Goal: Task Accomplishment & Management: Manage account settings

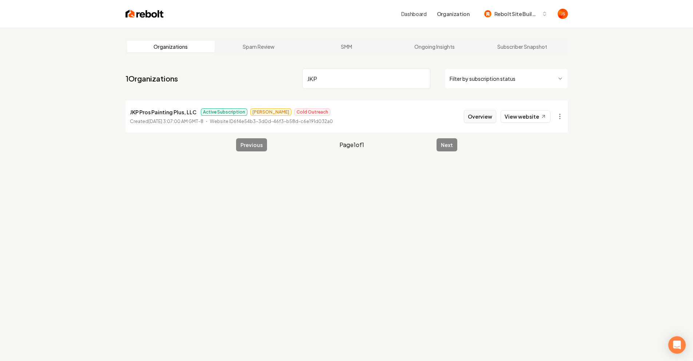
type input "JKP"
click at [470, 116] on button "Overview" at bounding box center [480, 116] width 32 height 13
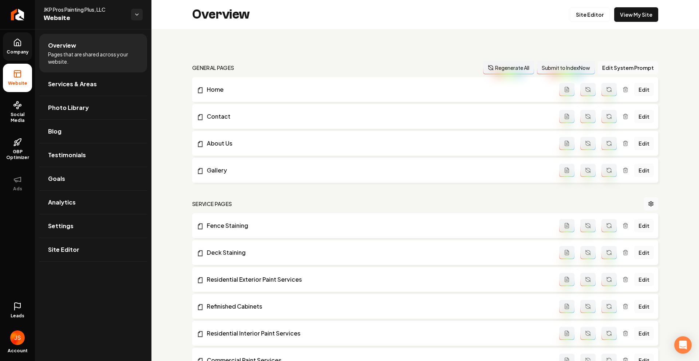
click at [28, 51] on span "Company" at bounding box center [18, 52] width 28 height 6
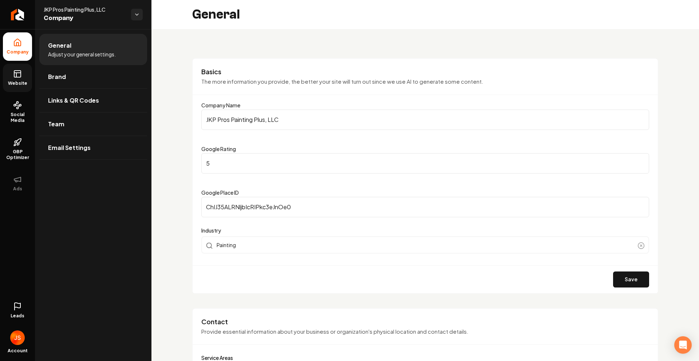
click at [11, 70] on link "Website" at bounding box center [17, 78] width 29 height 28
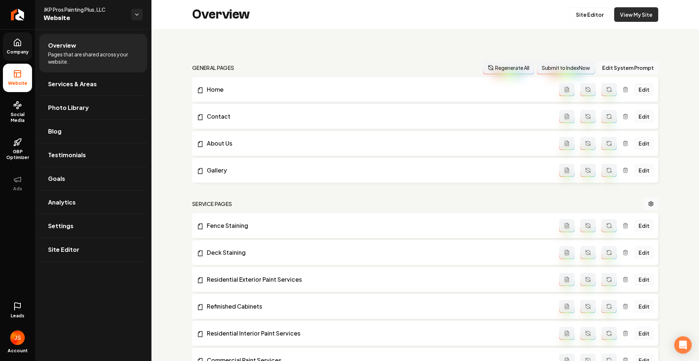
click at [633, 18] on link "View My Site" at bounding box center [636, 14] width 44 height 15
click at [17, 53] on span "Company" at bounding box center [18, 52] width 28 height 6
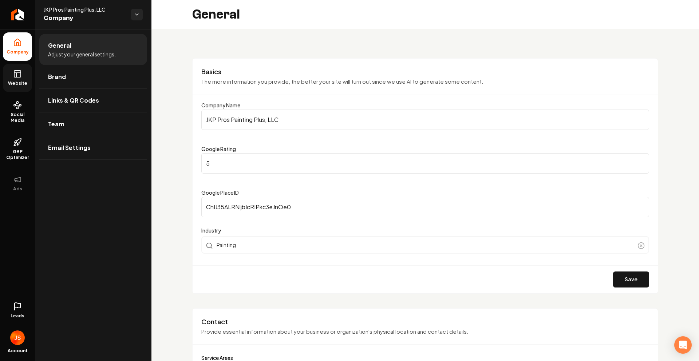
click at [16, 80] on link "Website" at bounding box center [17, 78] width 29 height 28
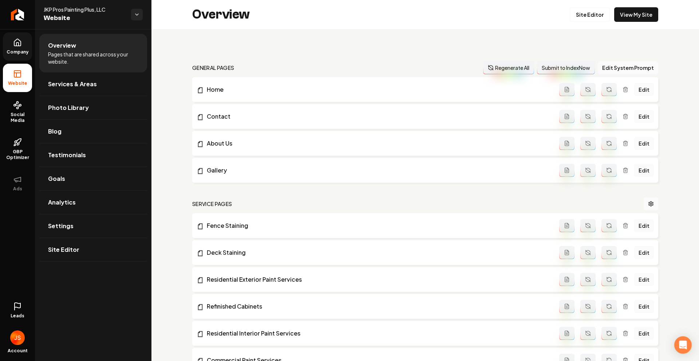
click at [22, 46] on link "Company" at bounding box center [17, 46] width 29 height 28
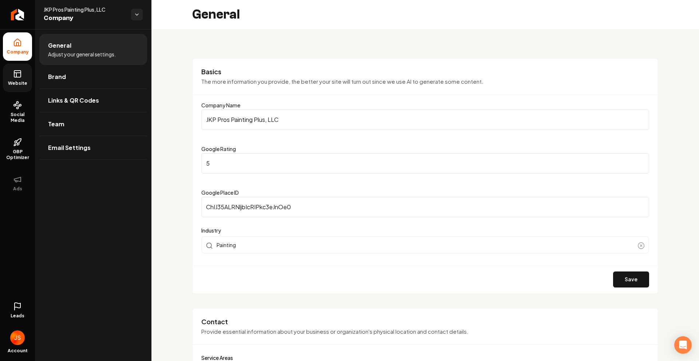
click at [22, 78] on link "Website" at bounding box center [17, 78] width 29 height 28
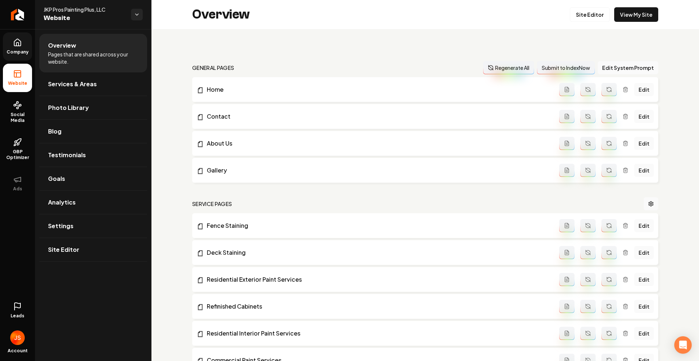
click at [13, 49] on span "Company" at bounding box center [18, 52] width 28 height 6
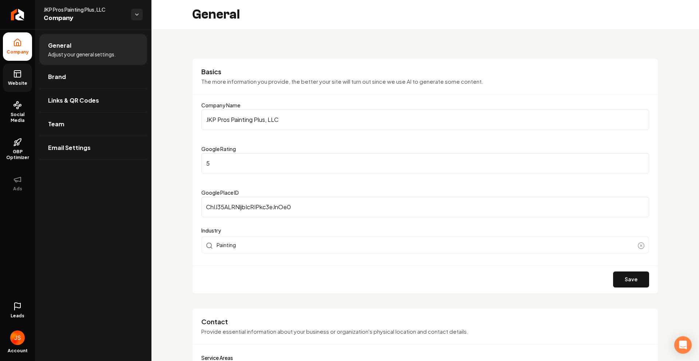
click at [11, 71] on link "Website" at bounding box center [17, 78] width 29 height 28
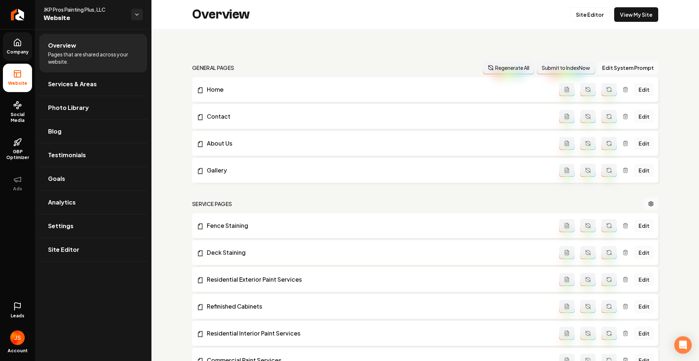
click at [17, 43] on icon at bounding box center [17, 44] width 2 height 3
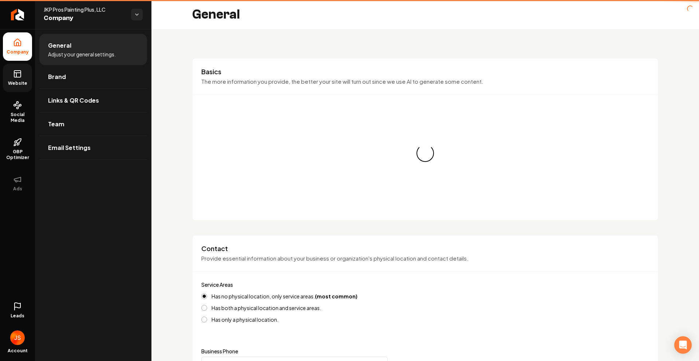
type input "(303) 596-4661"
type input "jose@jkpprospaintingplus.com"
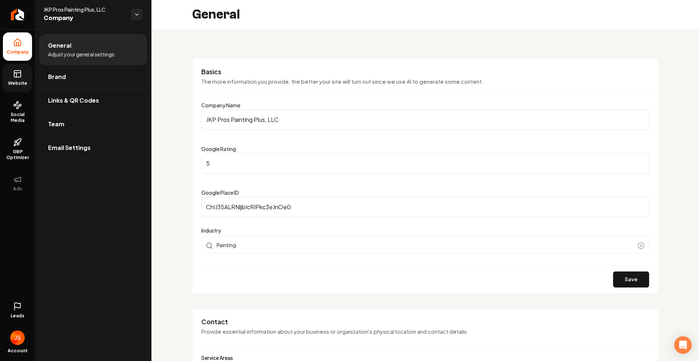
click at [23, 82] on span "Website" at bounding box center [17, 83] width 25 height 6
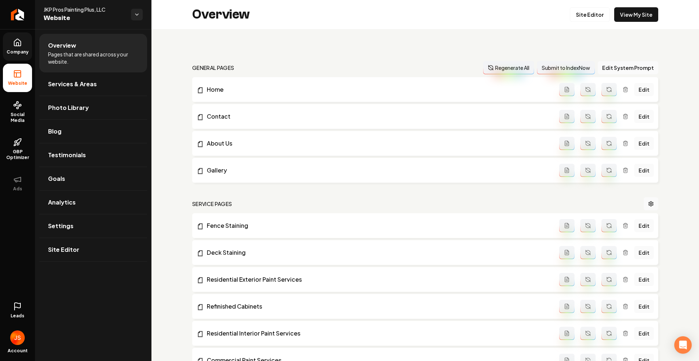
click at [24, 43] on link "Company" at bounding box center [17, 46] width 29 height 28
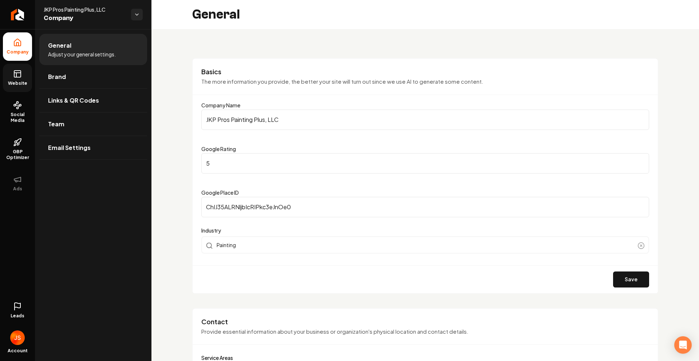
click at [14, 79] on link "Website" at bounding box center [17, 78] width 29 height 28
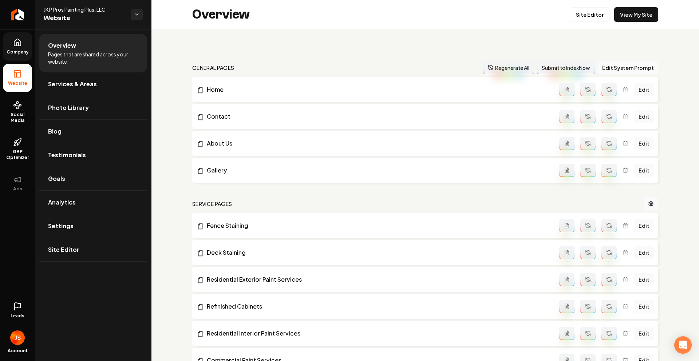
click at [19, 314] on span "Leads" at bounding box center [18, 316] width 14 height 6
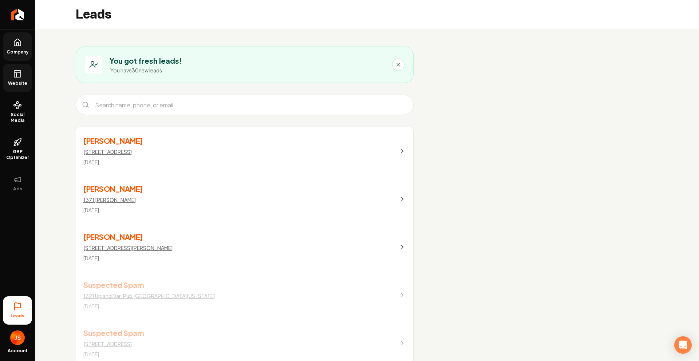
click at [401, 153] on icon "Main content area" at bounding box center [401, 150] width 7 height 7
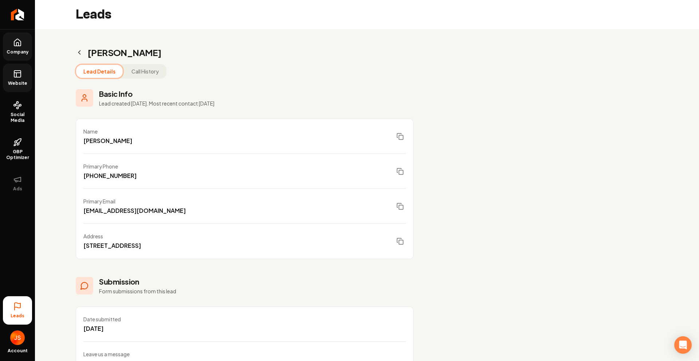
click at [80, 54] on icon "Main content area" at bounding box center [80, 53] width 2 height 4
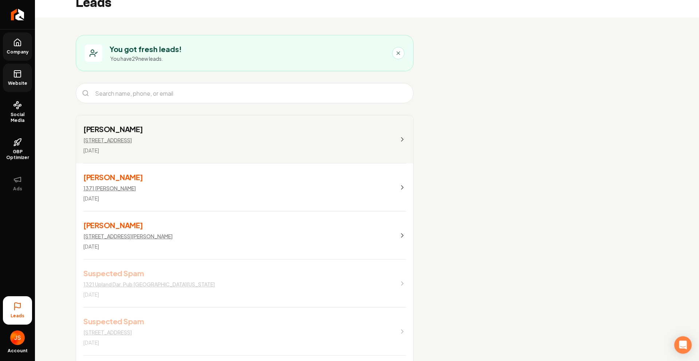
scroll to position [58, 0]
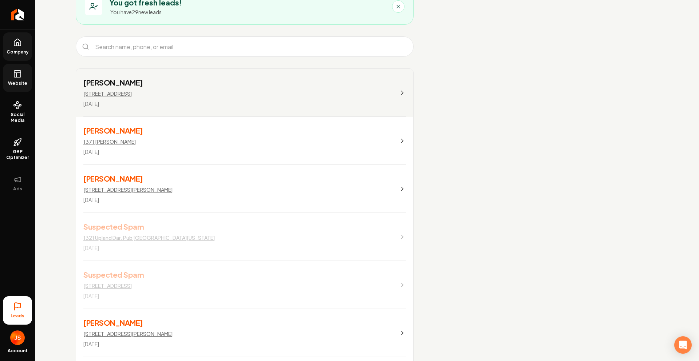
click at [399, 137] on icon "Main content area" at bounding box center [401, 140] width 7 height 7
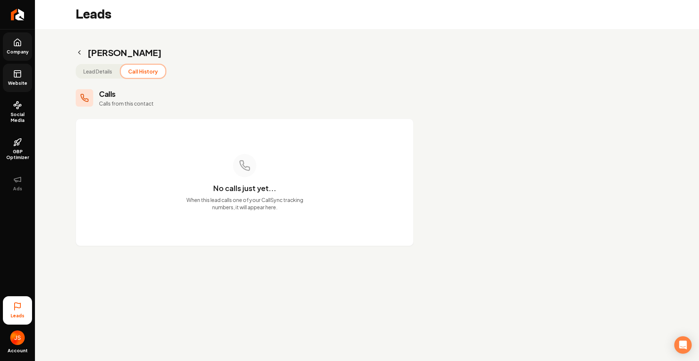
click at [138, 38] on div "Sonja Kelly Lead Details Call History Calls Calls from this contact No calls ju…" at bounding box center [244, 146] width 419 height 234
click at [98, 67] on button "Lead Details" at bounding box center [97, 71] width 43 height 13
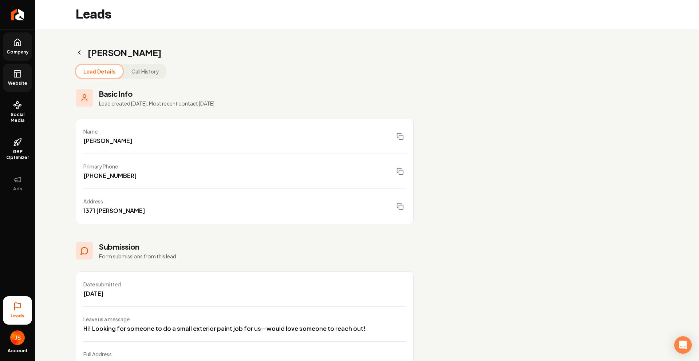
click at [76, 52] on icon "Main content area" at bounding box center [79, 52] width 7 height 7
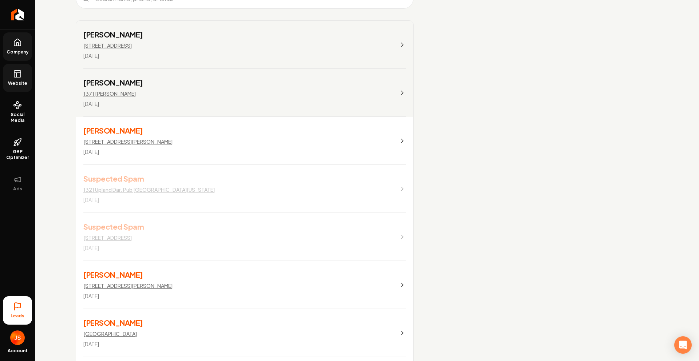
scroll to position [94, 0]
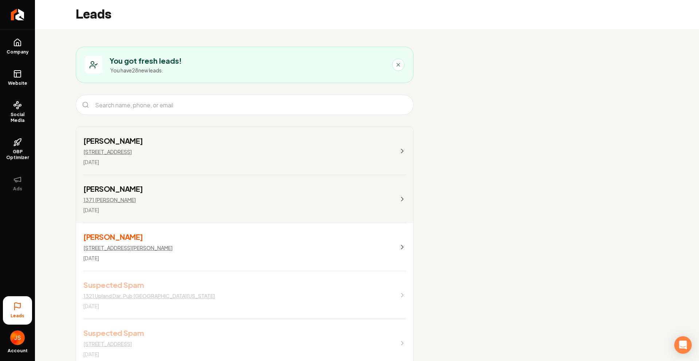
click at [2, 57] on ul "Company Website Social Media GBP Optimizer Ads" at bounding box center [17, 114] width 35 height 171
click at [16, 22] on link "Return to dashboard" at bounding box center [17, 14] width 35 height 29
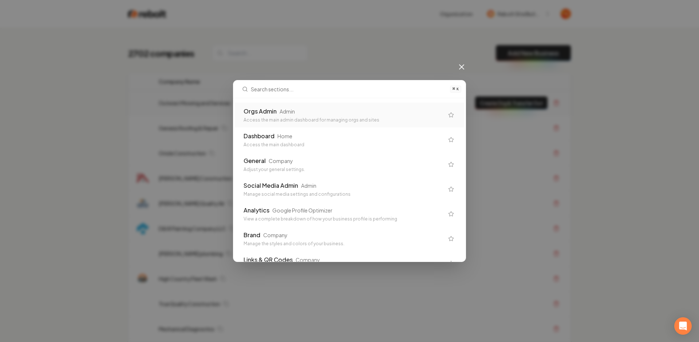
click at [276, 108] on div "Orgs Admin Admin" at bounding box center [343, 111] width 200 height 9
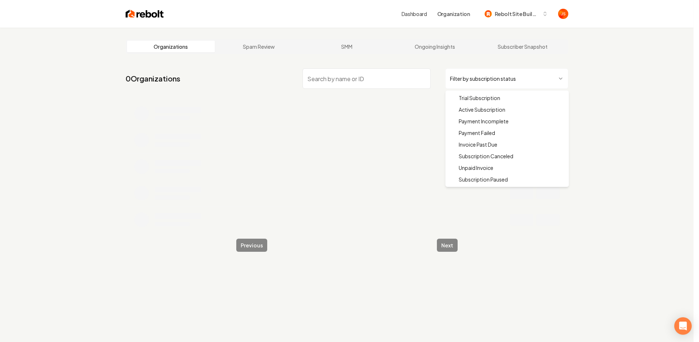
click at [457, 81] on html "Dashboard Organization Rebolt Site Builder Organizations Spam Review SMM Ongoin…" at bounding box center [349, 171] width 699 height 342
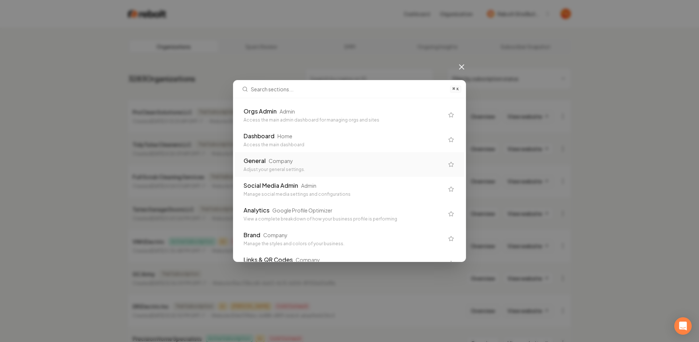
click at [270, 163] on div "Company" at bounding box center [281, 160] width 24 height 7
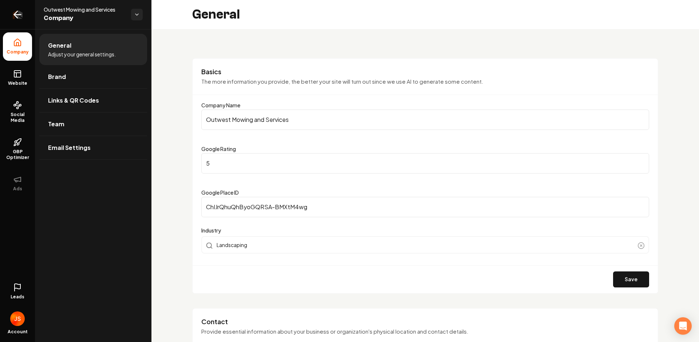
click at [25, 15] on link "Return to dashboard" at bounding box center [17, 14] width 35 height 29
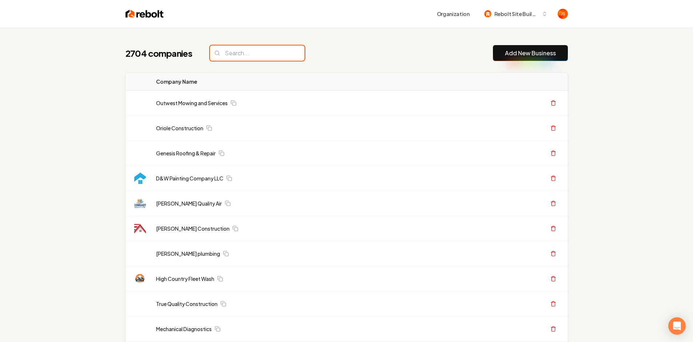
click at [248, 46] on input "search" at bounding box center [257, 52] width 95 height 15
click at [244, 51] on input "search" at bounding box center [257, 52] width 95 height 15
paste input "Vincenzo's Landscaping & Home Improvement"
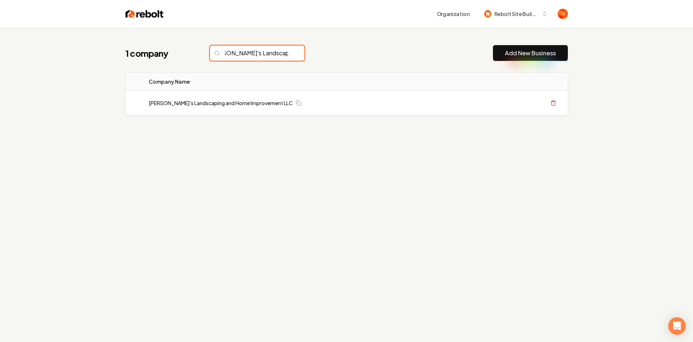
scroll to position [0, 15]
type input "Vincenzo's Landscaping"
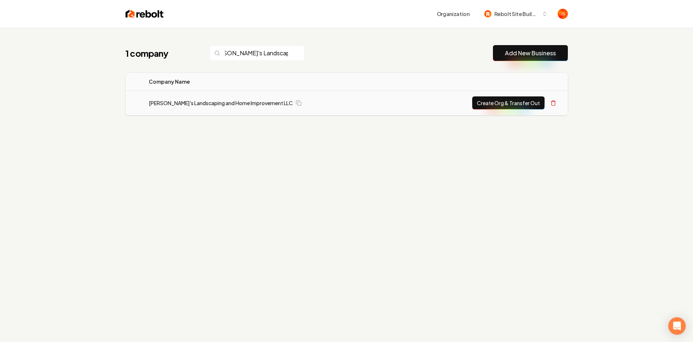
scroll to position [0, 0]
click at [504, 100] on button "Create Org & Transfer Out" at bounding box center [508, 102] width 72 height 13
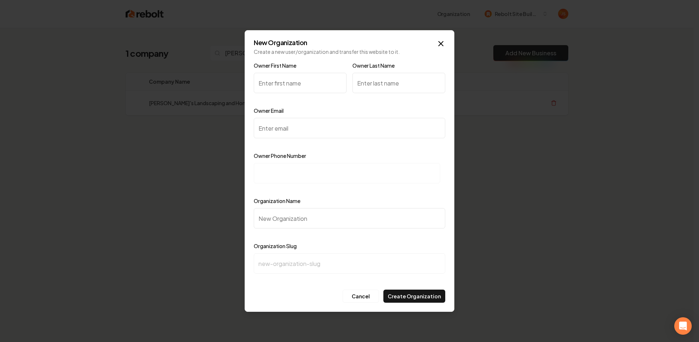
drag, startPoint x: 284, startPoint y: 102, endPoint x: 281, endPoint y: 87, distance: 15.5
click at [284, 102] on div at bounding box center [300, 99] width 93 height 7
click at [281, 87] on input "Owner First Name" at bounding box center [300, 83] width 93 height 20
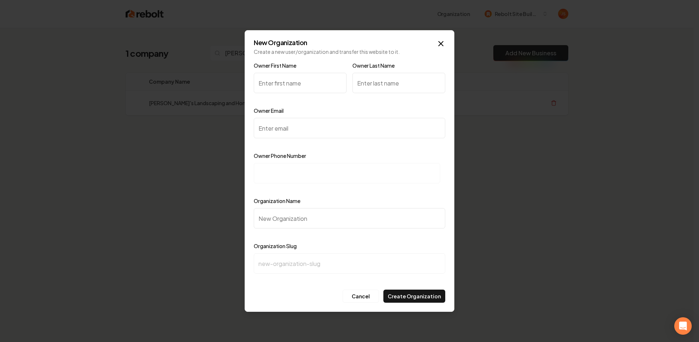
paste input "Vinny"
type input "Vinny"
click at [367, 70] on div "Owner Last Name" at bounding box center [398, 82] width 93 height 42
click at [371, 79] on input "Owner Last Name" at bounding box center [398, 83] width 93 height 20
click at [277, 116] on div "Owner Email" at bounding box center [349, 127] width 191 height 42
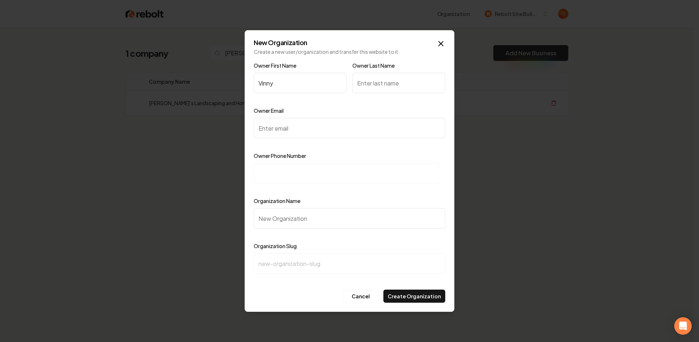
click at [274, 123] on input "Owner Email" at bounding box center [349, 128] width 191 height 20
paste input "Vincenzoshomeimprovement@gmail.com"
type input "Vincenzoshomeimprovement@gmail.com"
click at [278, 170] on input at bounding box center [347, 173] width 186 height 20
paste input "+1 (203) 645-8488"
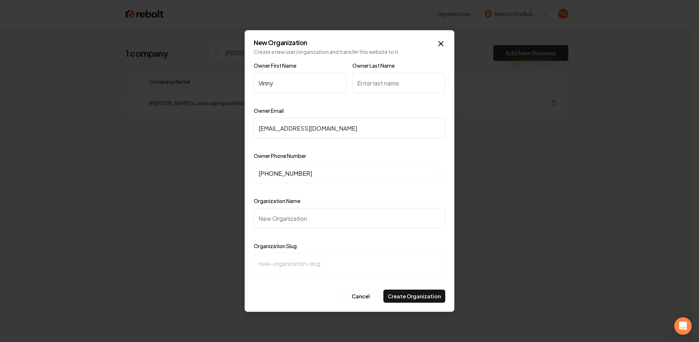
type input "+1 (203) 645-8488"
click at [279, 206] on div "Organization Name" at bounding box center [349, 217] width 191 height 42
click at [279, 215] on input "Organization Name" at bounding box center [349, 218] width 191 height 20
type input "V"
type input "v"
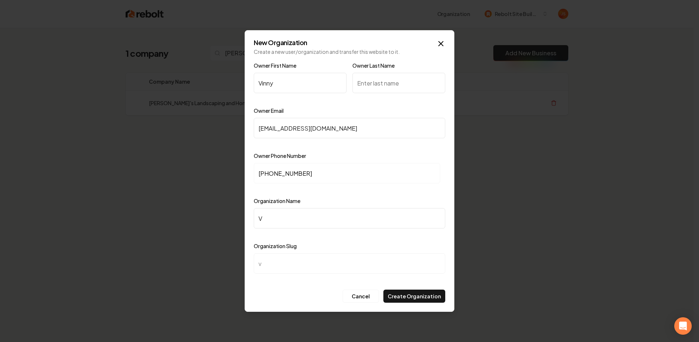
type input "Vi"
type input "vi"
type input "Vin"
type input "vin"
type input "Vinc"
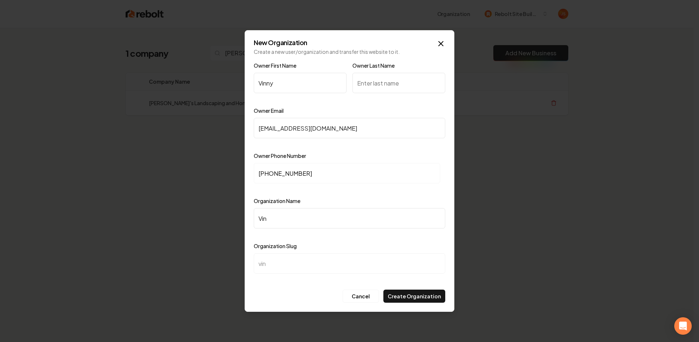
type input "vinc"
type input "Vince"
type input "vince"
type input "Vincen"
type input "vincen"
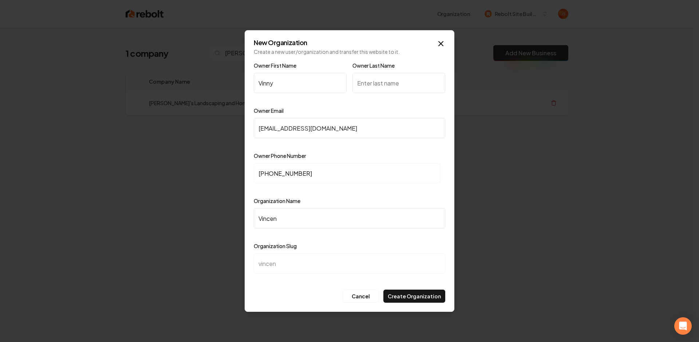
type input "Vincenz"
type input "vincenz"
type input "Vincenzo"
type input "vincenzo"
type input "Vincenzo's"
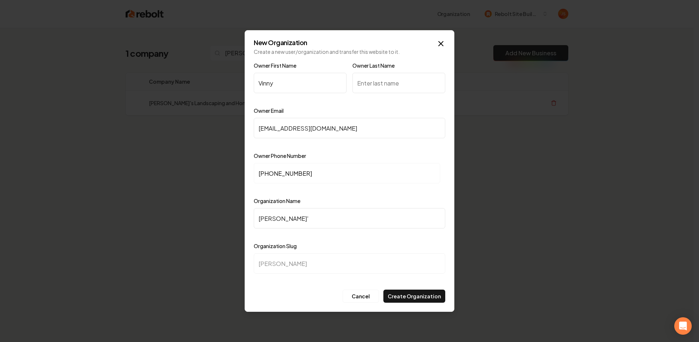
type input "vincenzos"
type input "Vincenzo's :"
type input "vincenzos-"
type input "Vincenzo's :a"
type input "vincenzos-a"
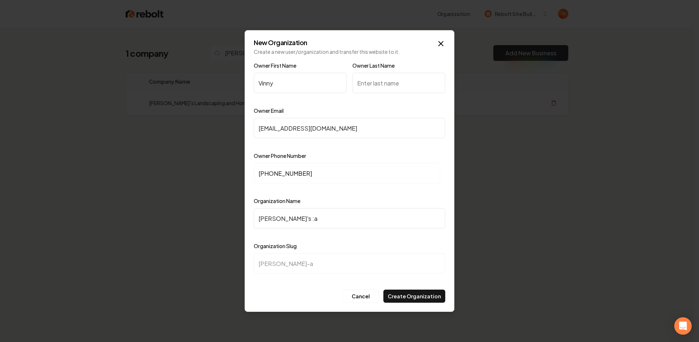
type input "Vincenzo's :am"
type input "vincenzos-am"
type input "Vincenzo's :amd"
type input "vincenzos-amd"
type input "Vincenzo's :am"
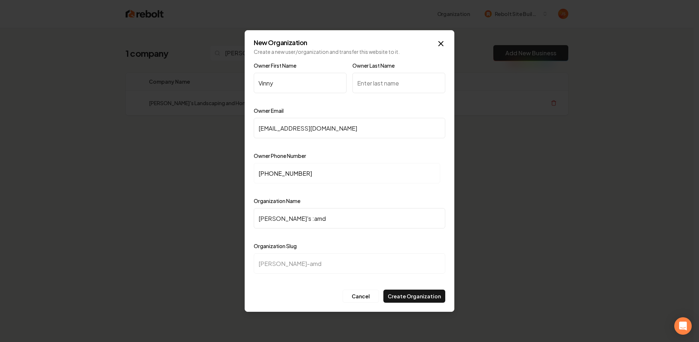
type input "vincenzos-am"
type input "Vincenzo's :a"
type input "vincenzos-a"
type input "Vincenzo's :"
type input "vincenzos-"
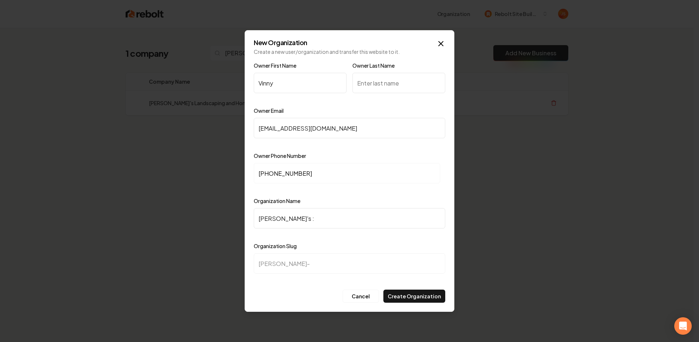
type input "Vincenzo's"
type input "vincenzos"
type input "Vincenzo's :"
type input "vincenzos-"
type input "Vincenzo's"
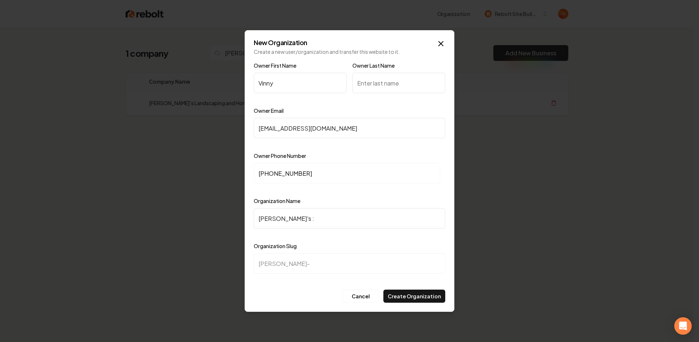
type input "vincenzos"
type input "Vincenzo's L"
type input "vincenzos-l"
type input "Vincenzo's La"
type input "vincenzos-la"
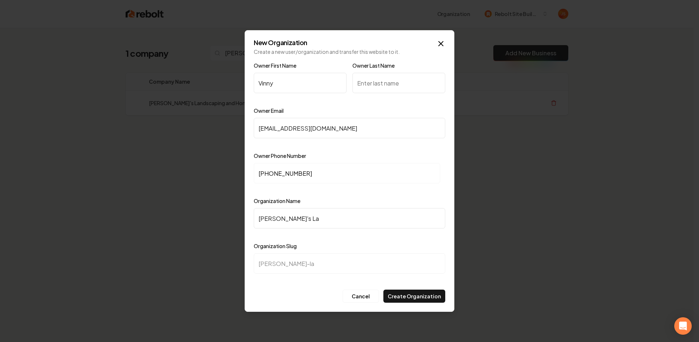
type input "Vincenzo's Lan"
type input "vincenzos-lan"
type input "Vincenzo's Land"
type input "vincenzos-land"
type input "Vincenzo's Lands"
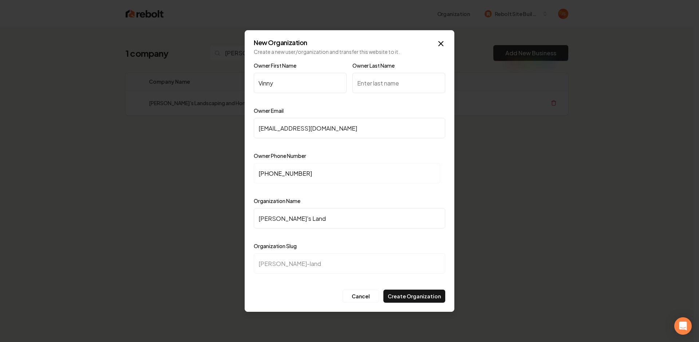
type input "vincenzos-lands"
type input "Vincenzo's Landsc"
type input "vincenzos-landsc"
type input "Vincenzo's Landsca"
type input "vincenzos-landsca"
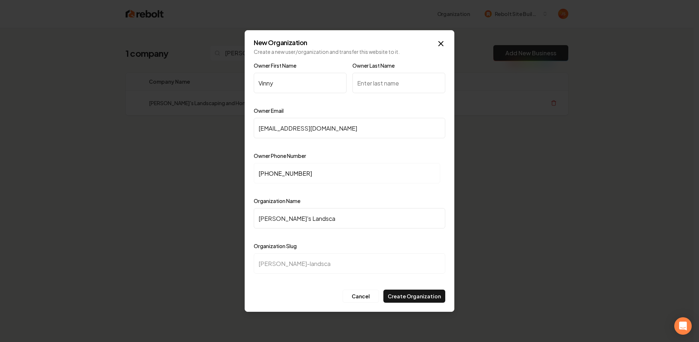
type input "Vincenzo's Landscap"
type input "vincenzos-landscap"
type input "Vincenzo's Landscapi"
type input "vincenzos-landscapi"
type input "Vincenzo's Landscapin"
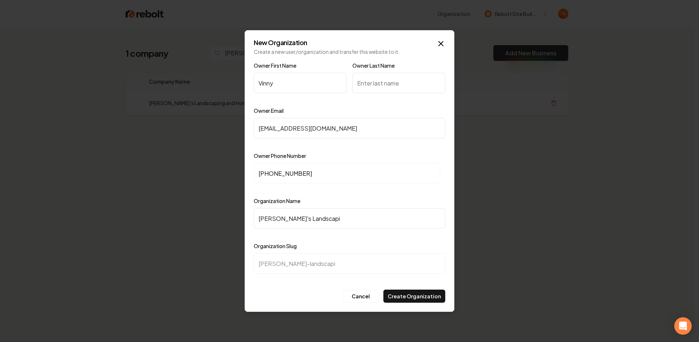
type input "vincenzos-landscapin"
type input "Vincenzo's Landscaping"
type input "vincenzos-landscaping"
type input "Vincenzo's Landscaping a"
type input "vincenzos-landscaping-a"
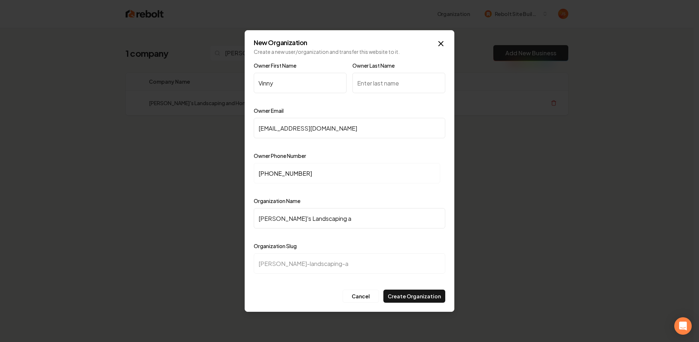
type input "Vincenzo's Landscaping an"
type input "vincenzos-landscaping-an"
type input "Vincenzo's Landscaping and"
type input "vincenzos-landscaping-and"
type input "Vincenzo's Landscaping and H"
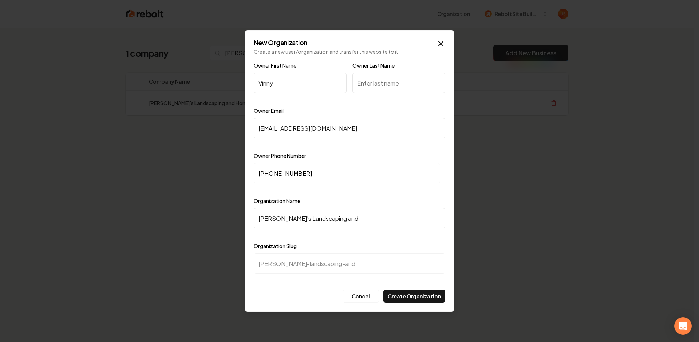
type input "vincenzos-landscaping-and-h"
type input "Vincenzo's Landscaping and Ho"
type input "vincenzos-landscaping-and-ho"
type input "Vincenzo's Landscaping and Hom"
type input "vincenzos-landscaping-and-hom"
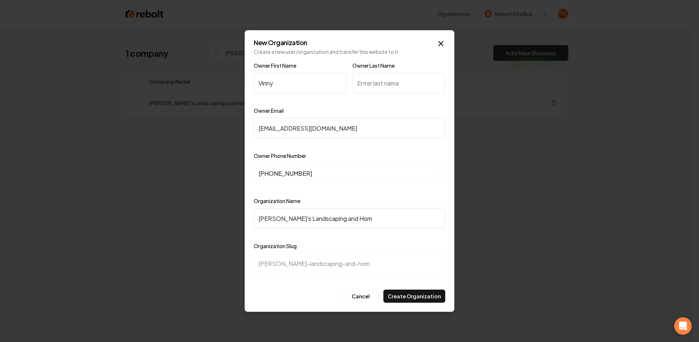
type input "Vincenzo's Landscaping and Home"
type input "vincenzos-landscaping-and-home"
type input "Vincenzo's Landscaping and Home I"
type input "vincenzos-landscaping-and-home-i"
type input "Vincenzo's Landscaping and Home Im"
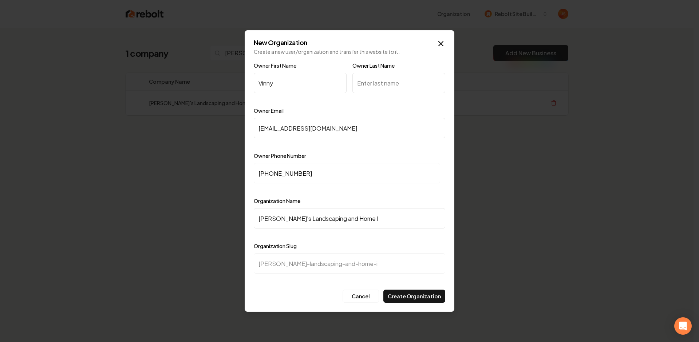
type input "vincenzos-landscaping-and-home-im"
type input "Vincenzo's Landscaping and Home Imp"
type input "vincenzos-landscaping-and-home-imp"
type input "Vincenzo's Landscaping and Home Impo"
type input "vincenzos-landscaping-and-home-impo"
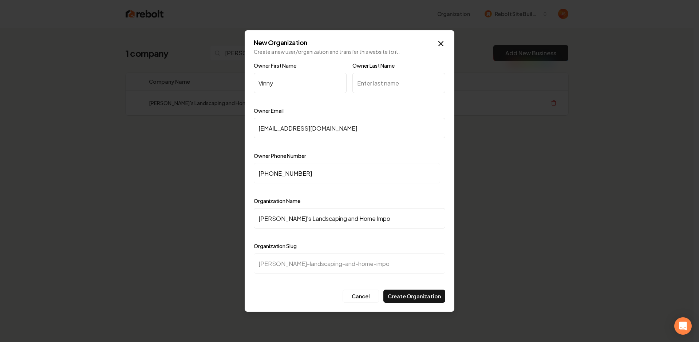
type input "Vincenzo's Landscaping and Home Imp"
type input "vincenzos-landscaping-and-home-imp"
type input "Vincenzo's Landscaping and Home Impr"
type input "vincenzos-landscaping-and-home-impr"
type input "Vincenzo's Landscaping and Home Impro"
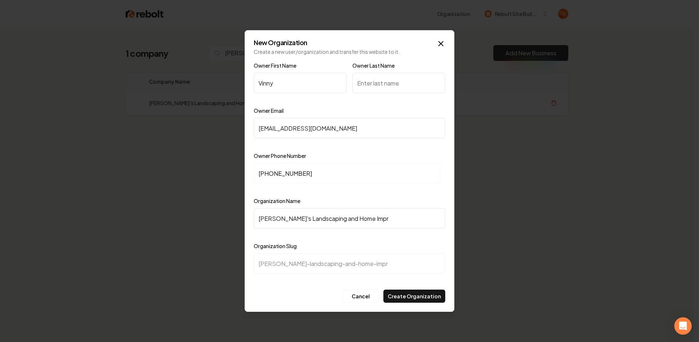
type input "vincenzos-landscaping-and-home-impro"
type input "Vincenzo's Landscaping and Home Improc"
type input "vincenzos-landscaping-and-home-improc"
type input "Vincenzo's Landscaping and Home Improcv"
type input "vincenzos-landscaping-and-home-improcv"
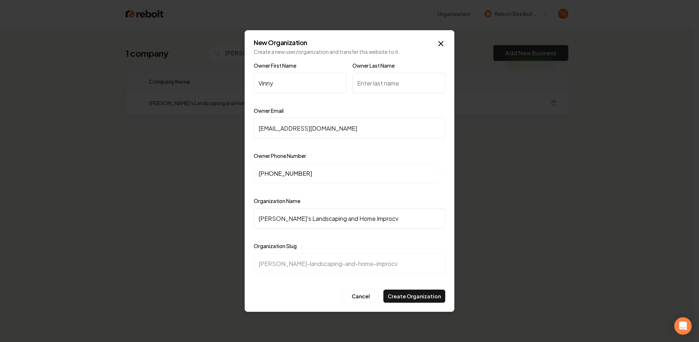
type input "Vincenzo's Landscaping and Home Improc"
type input "vincenzos-landscaping-and-home-improc"
type input "Vincenzo's Landscaping and Home Impro"
type input "vincenzos-landscaping-and-home-impro"
type input "Vincenzo's Landscaping and Home Improv"
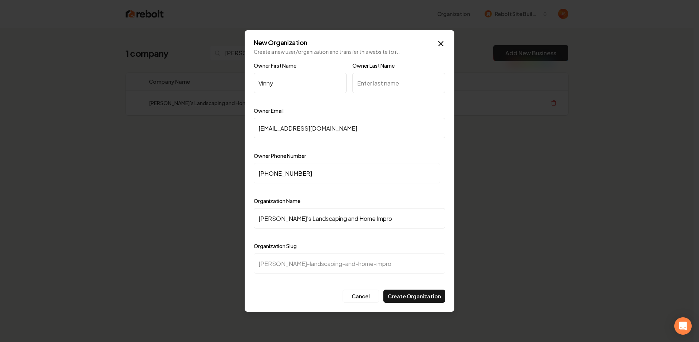
type input "vincenzos-landscaping-and-home-improv"
type input "Vincenzo's Landscaping and Home Improve"
type input "vincenzos-landscaping-and-home-improve"
type input "Vincenzo's Landscaping and Home Improvem"
type input "vincenzos-landscaping-and-home-improvem"
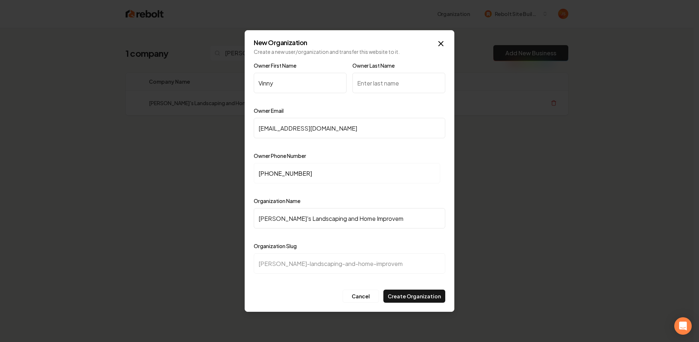
type input "Vincenzo's Landscaping and Home Improveme"
type input "vincenzos-landscaping-and-home-improveme"
type input "Vincenzo's Landscaping and Home Improvemen"
type input "vincenzos-landscaping-and-home-improvemen"
type input "Vincenzo's Landscaping and Home Improvement"
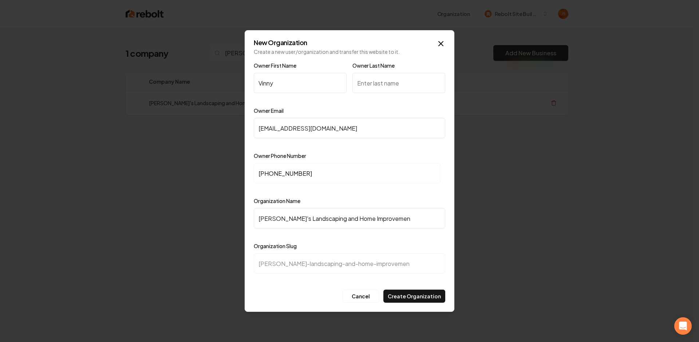
type input "vincenzos-landscaping-and-home-improvement"
type input "Vincenzo's Landscaping and Home Improvements"
type input "vincenzos-landscaping-and-home-improvements"
type input "Vincenzo's Landscaping and Home Improvements"
click at [423, 295] on button "Create Organization" at bounding box center [414, 296] width 62 height 13
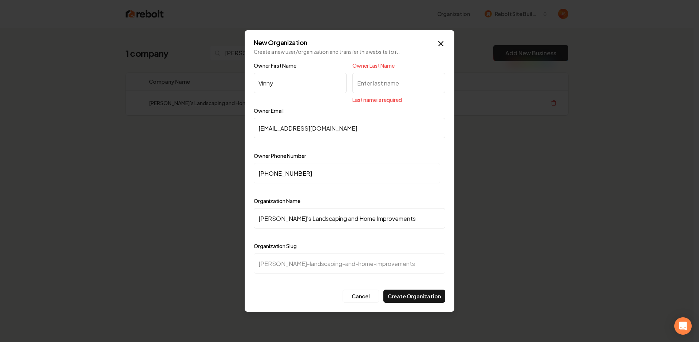
click at [361, 91] on input "Owner Last Name" at bounding box center [398, 83] width 93 height 20
type input "T"
type input "!"
type input "V"
click at [410, 300] on button "Create Organization" at bounding box center [414, 296] width 62 height 13
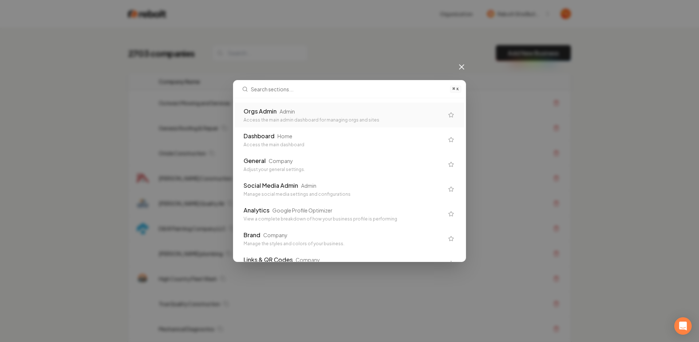
click at [333, 111] on div "Orgs Admin Admin" at bounding box center [343, 111] width 200 height 9
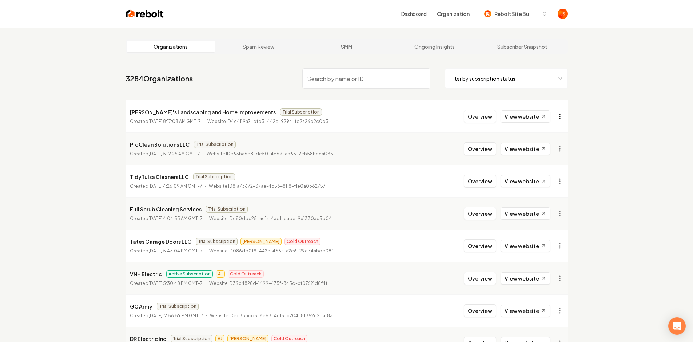
click at [560, 114] on html "Dashboard Organization Rebolt Site Builder Organizations Spam Review SMM Ongoin…" at bounding box center [346, 171] width 693 height 342
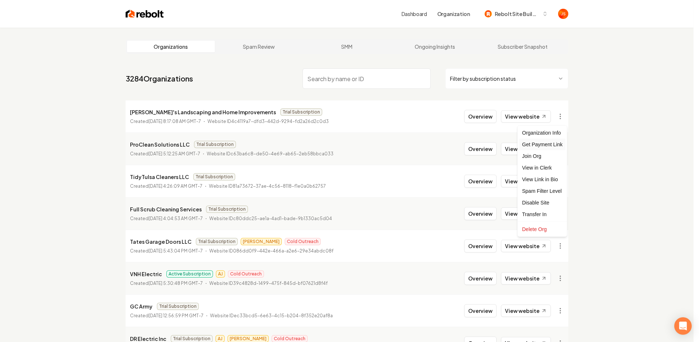
click at [542, 145] on div "Get Payment Link" at bounding box center [542, 145] width 46 height 12
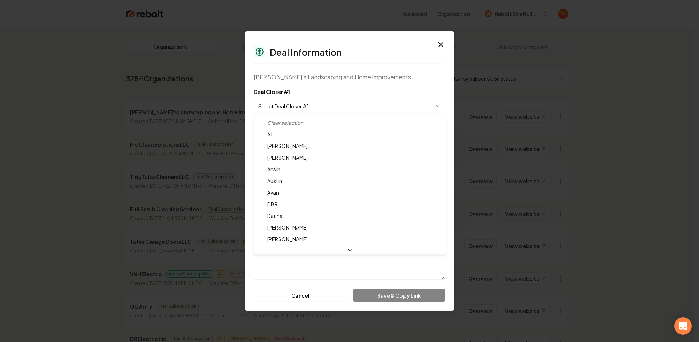
click at [322, 100] on body "Dashboard Organization Rebolt Site Builder Organizations Spam Review SMM Ongoin…" at bounding box center [346, 171] width 693 height 342
select select "**********"
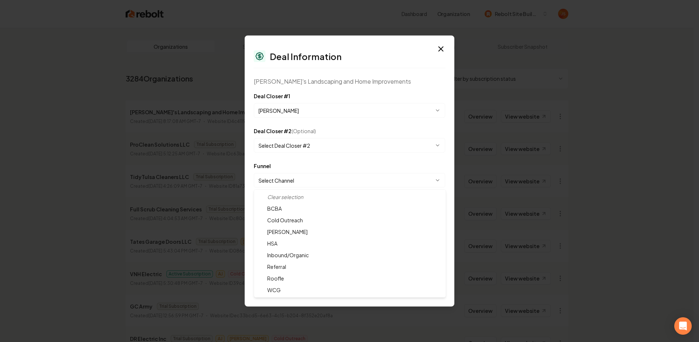
click at [306, 182] on body "Dashboard Organization Rebolt Site Builder Organizations Spam Review SMM Ongoin…" at bounding box center [346, 171] width 693 height 342
select select "**********"
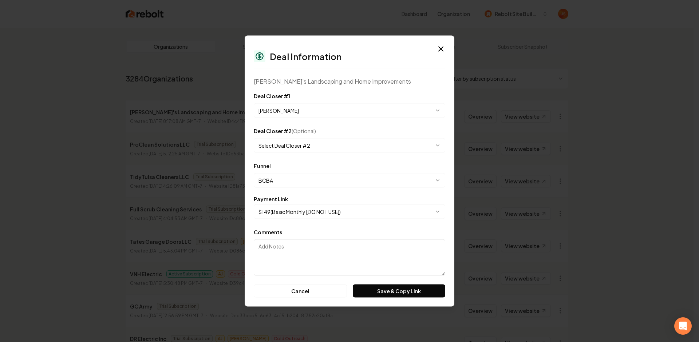
click at [305, 208] on body "Dashboard Organization Rebolt Site Builder Organizations Spam Review SMM Ongoin…" at bounding box center [346, 171] width 693 height 342
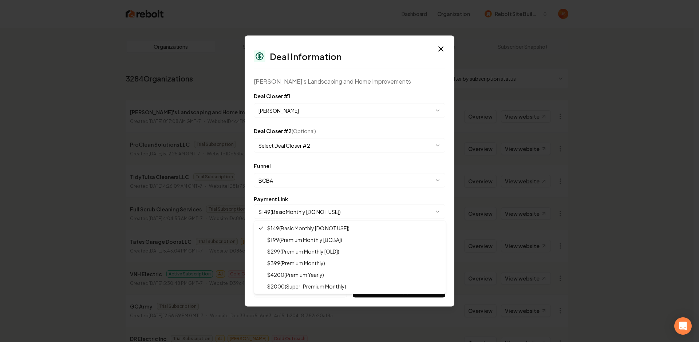
select select "**********"
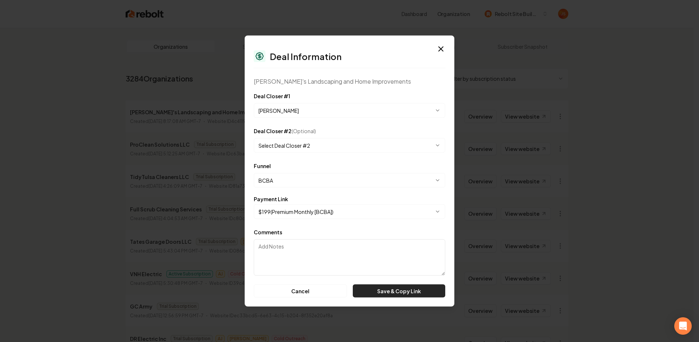
click at [383, 297] on button "Save & Copy Link" at bounding box center [399, 291] width 92 height 13
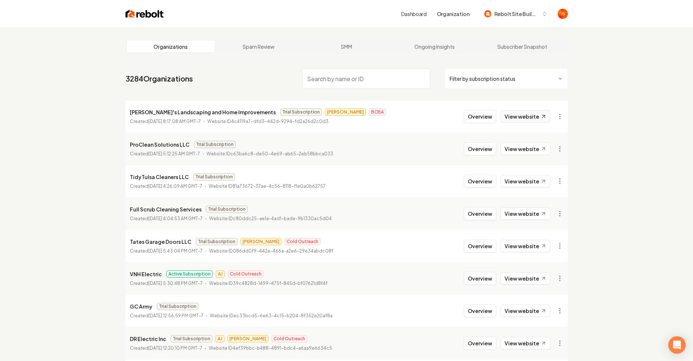
click at [529, 120] on link "View website" at bounding box center [526, 116] width 50 height 12
click at [467, 115] on button "Overview" at bounding box center [480, 116] width 32 height 13
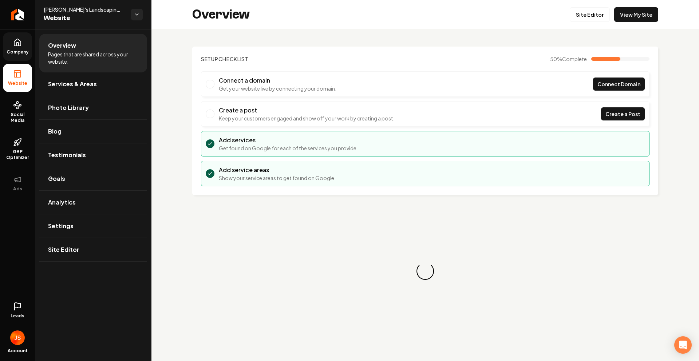
click at [13, 47] on link "Company" at bounding box center [17, 46] width 29 height 28
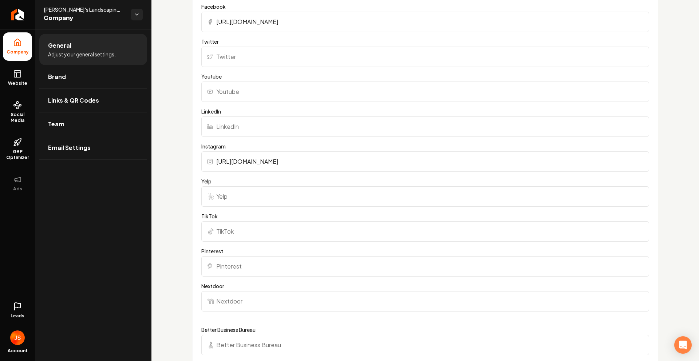
scroll to position [584, 0]
click at [234, 190] on input "Yelp" at bounding box center [425, 195] width 448 height 20
paste input "https://www.yelp.com/biz/vincenzos-landscaping-and-home-improvement-north-branf…"
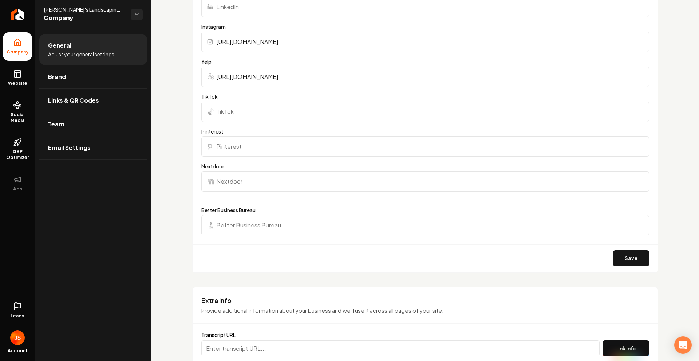
scroll to position [843, 0]
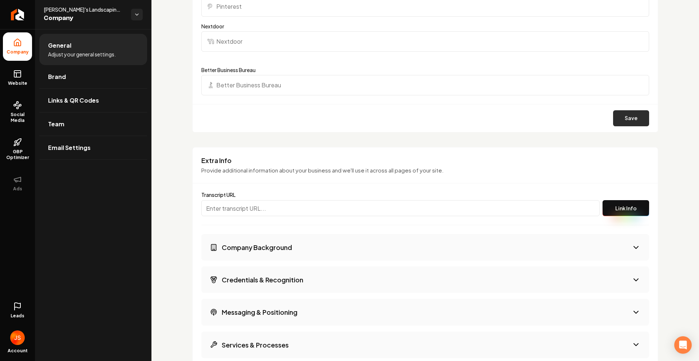
type input "https://www.yelp.com/biz/vincenzos-landscaping-and-home-improvement-north-branf…"
click at [632, 115] on button "Save" at bounding box center [631, 118] width 36 height 16
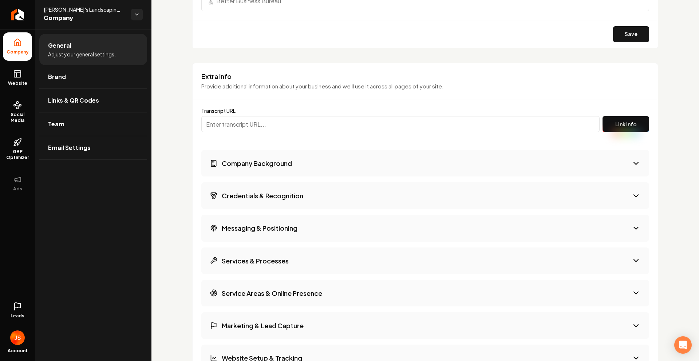
scroll to position [919, 0]
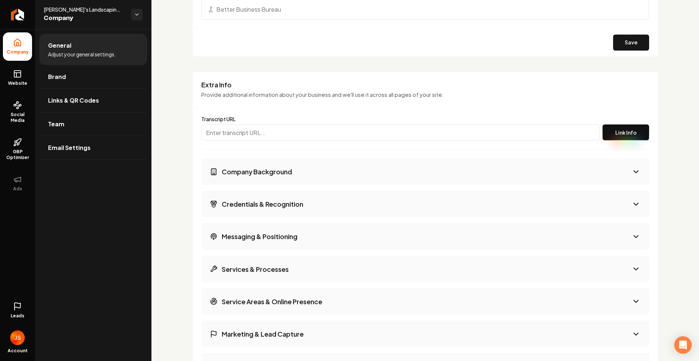
click at [274, 132] on input "Main content area" at bounding box center [400, 132] width 398 height 16
paste input "https://app.fireflies.ai/view/Get-a-Rebolt-BCBA-Site-between-Rebolt-and-Vinny::…"
type input "https://app.fireflies.ai/view/Get-a-Rebolt-BCBA-Site-between-Rebolt-and-Vinny::…"
click at [632, 130] on button "Link Info" at bounding box center [625, 132] width 47 height 16
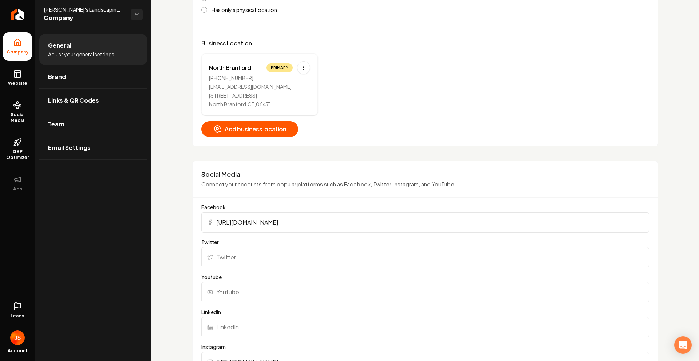
scroll to position [154, 0]
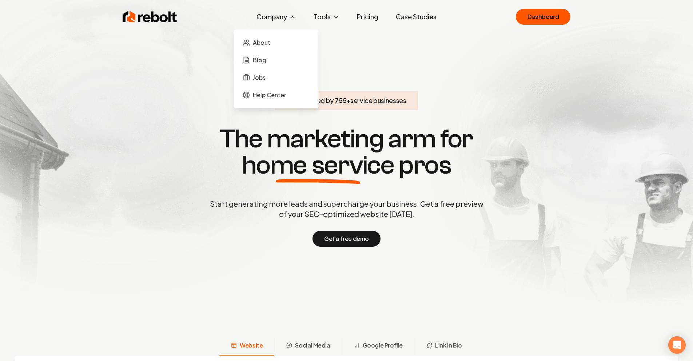
click at [270, 18] on button "Company" at bounding box center [276, 16] width 51 height 15
click at [270, 97] on span "Help Center" at bounding box center [269, 95] width 33 height 9
